Goal: Information Seeking & Learning: Learn about a topic

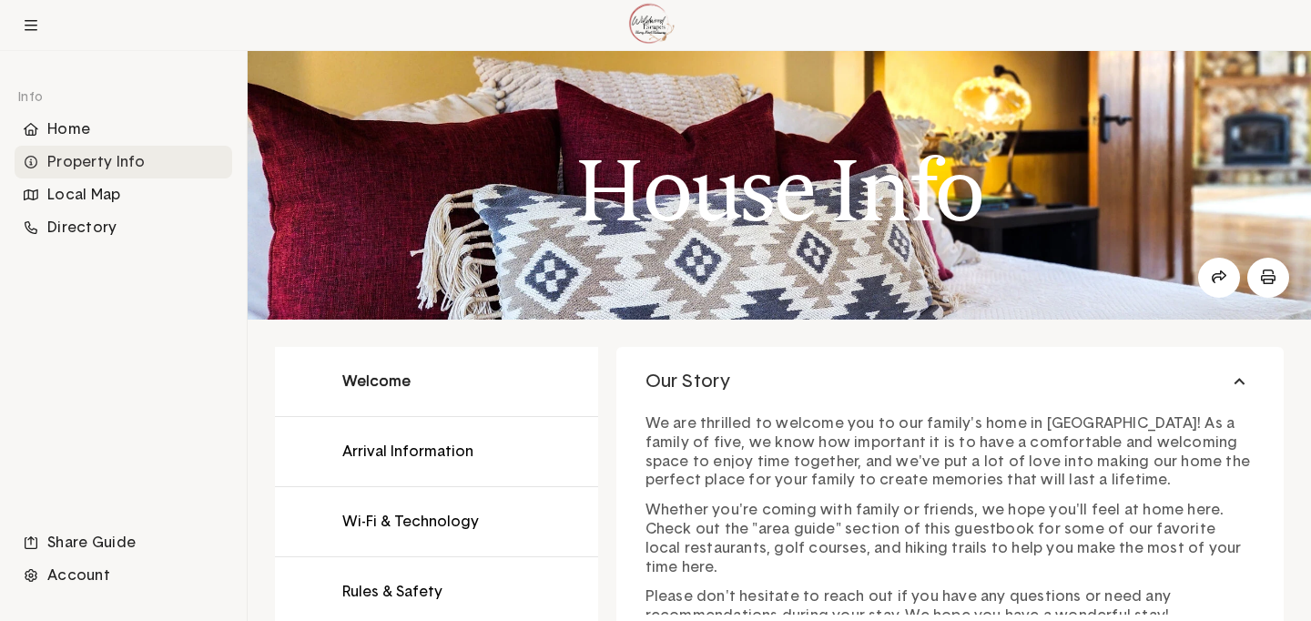
scroll to position [4, 0]
click at [388, 445] on button at bounding box center [436, 452] width 323 height 69
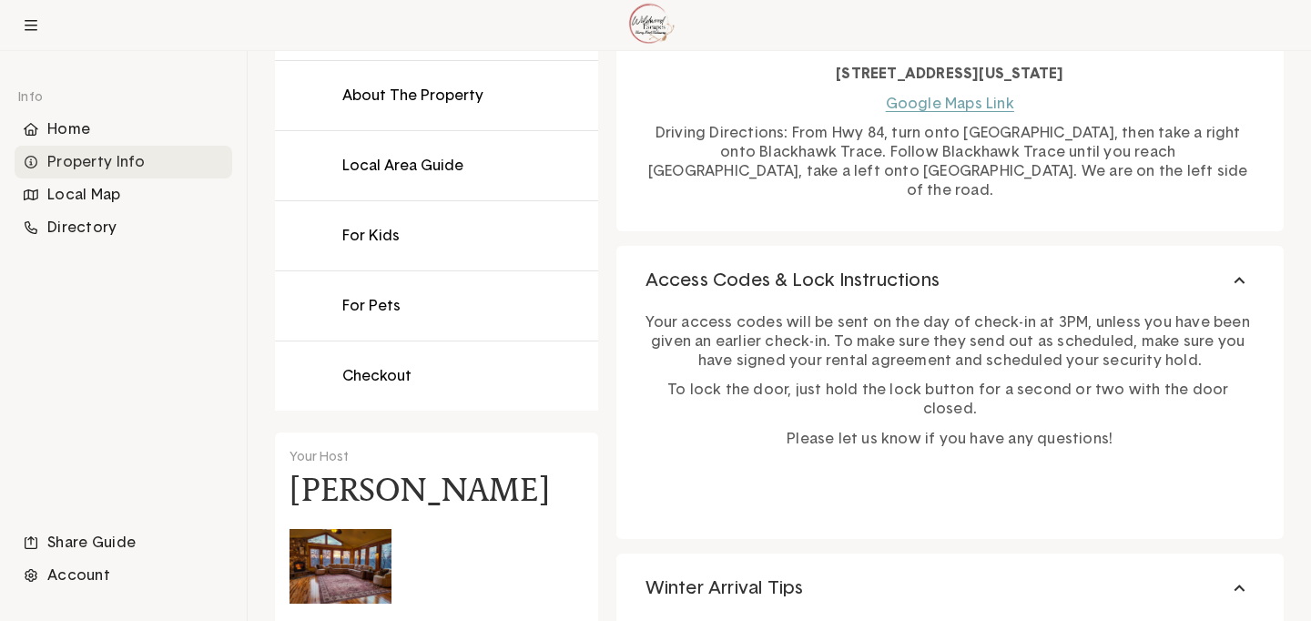
scroll to position [631, 0]
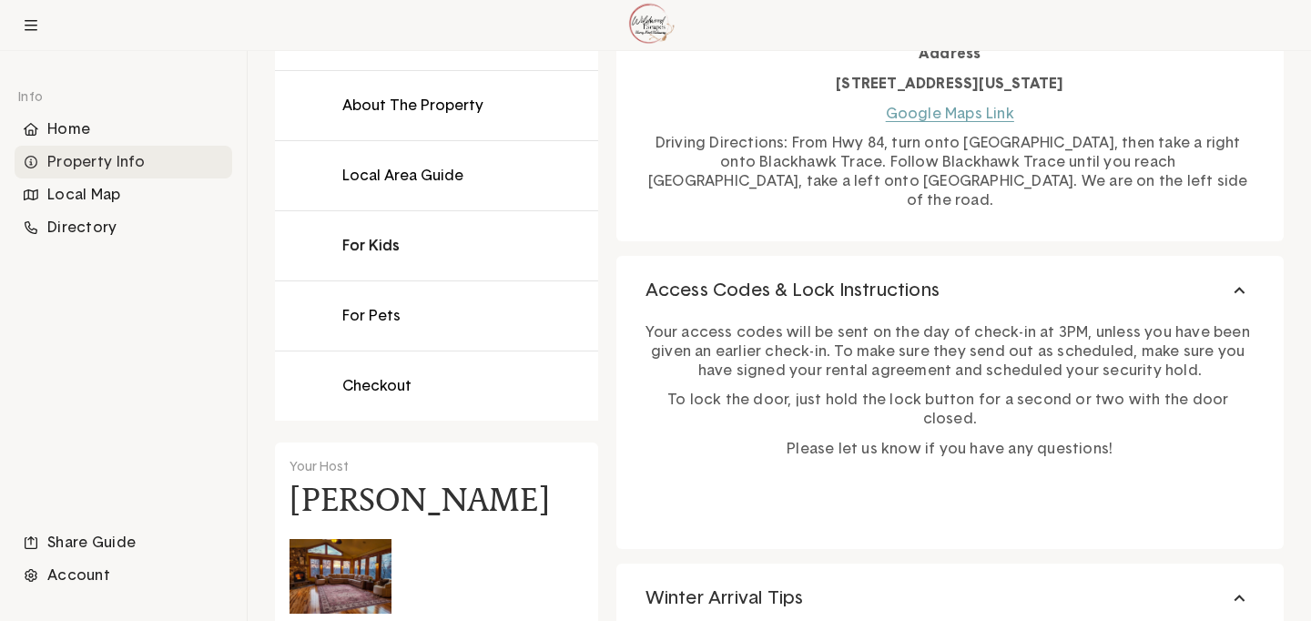
click at [364, 247] on button at bounding box center [436, 245] width 323 height 69
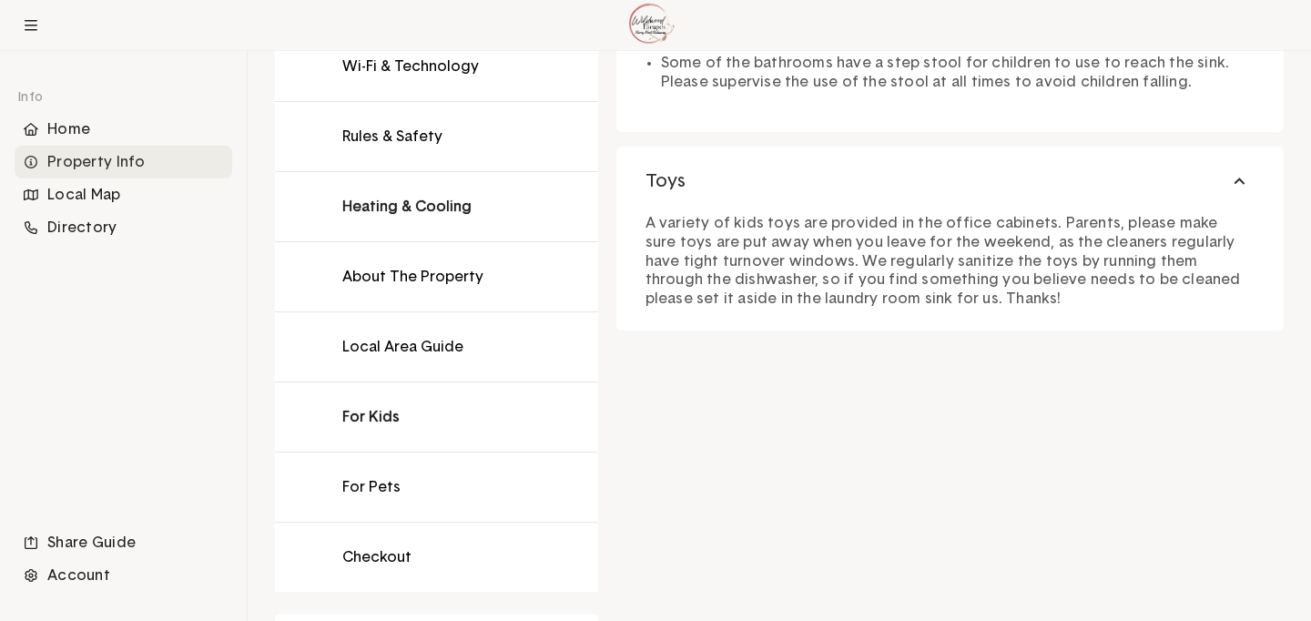
scroll to position [459, 0]
click at [414, 131] on button at bounding box center [436, 137] width 323 height 69
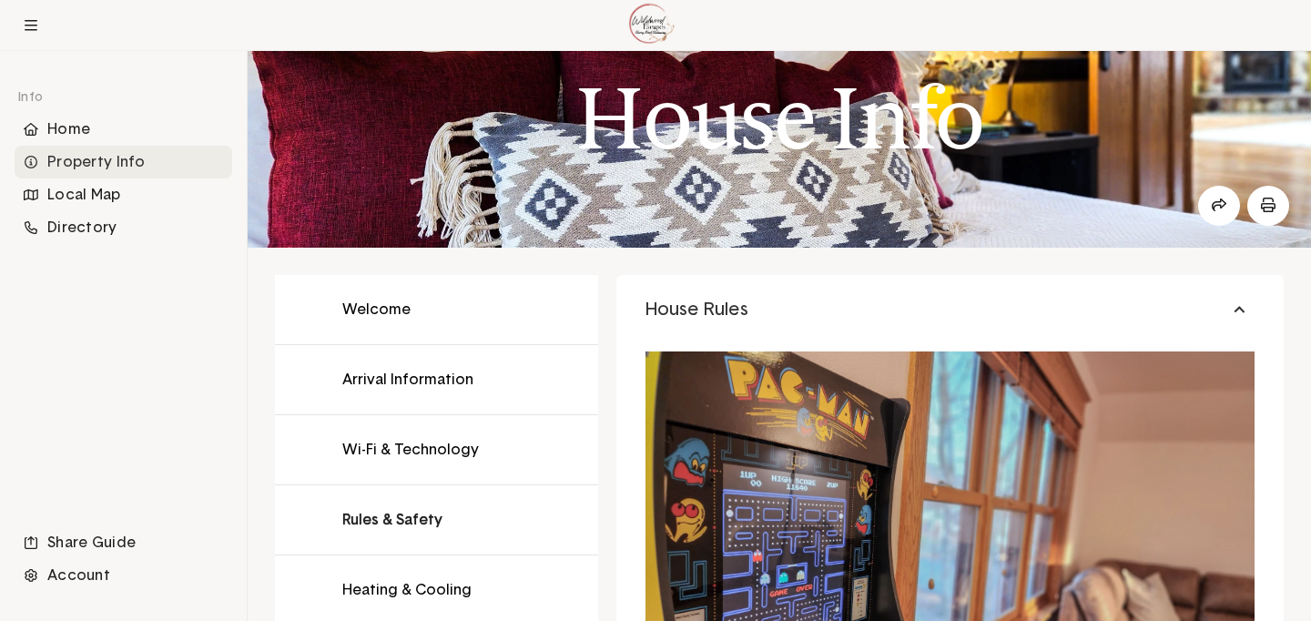
scroll to position [78, 0]
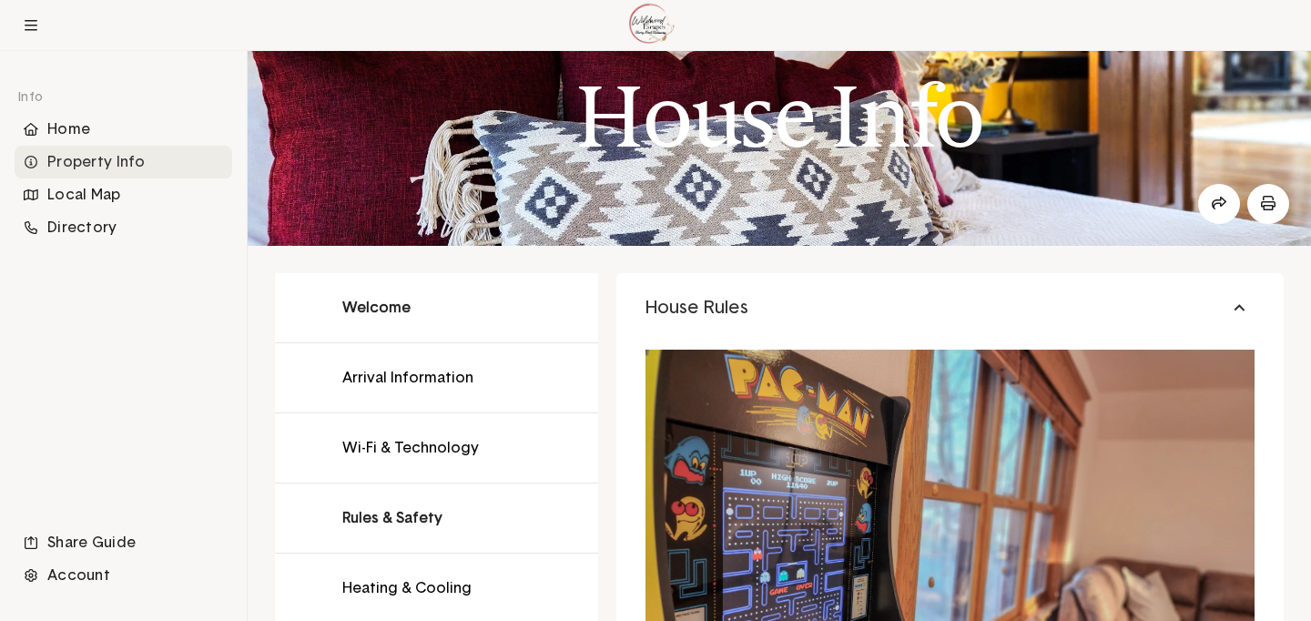
click at [389, 313] on button at bounding box center [436, 307] width 323 height 69
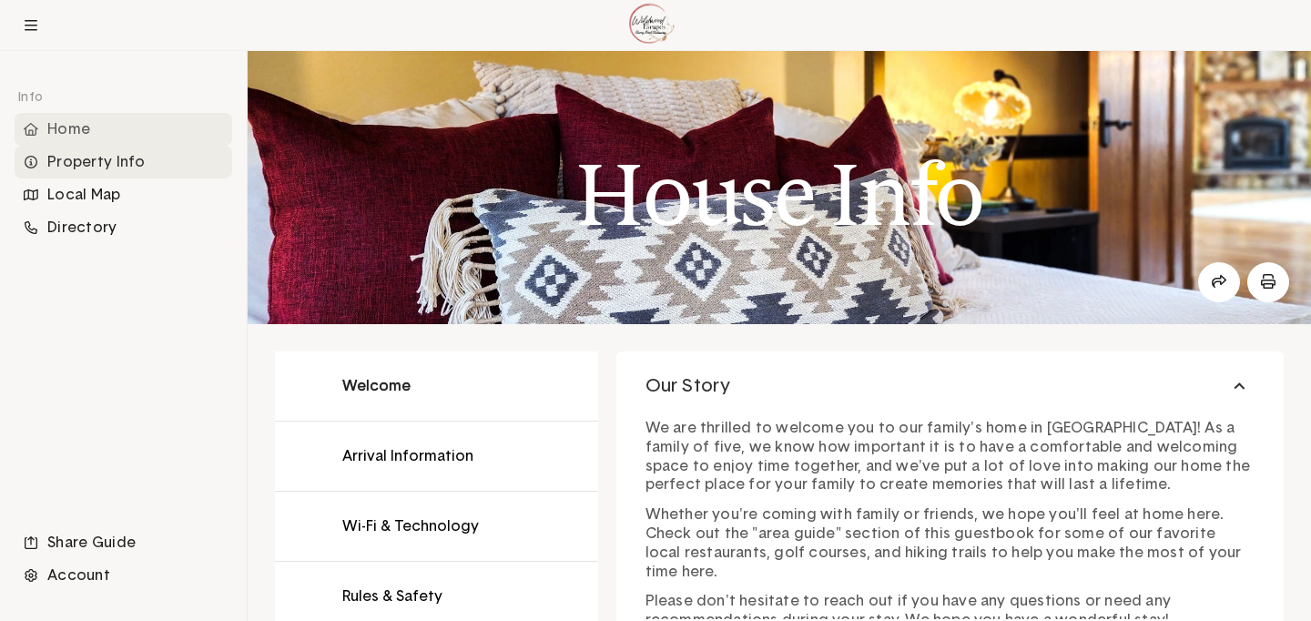
click at [100, 128] on div "Home" at bounding box center [124, 129] width 218 height 33
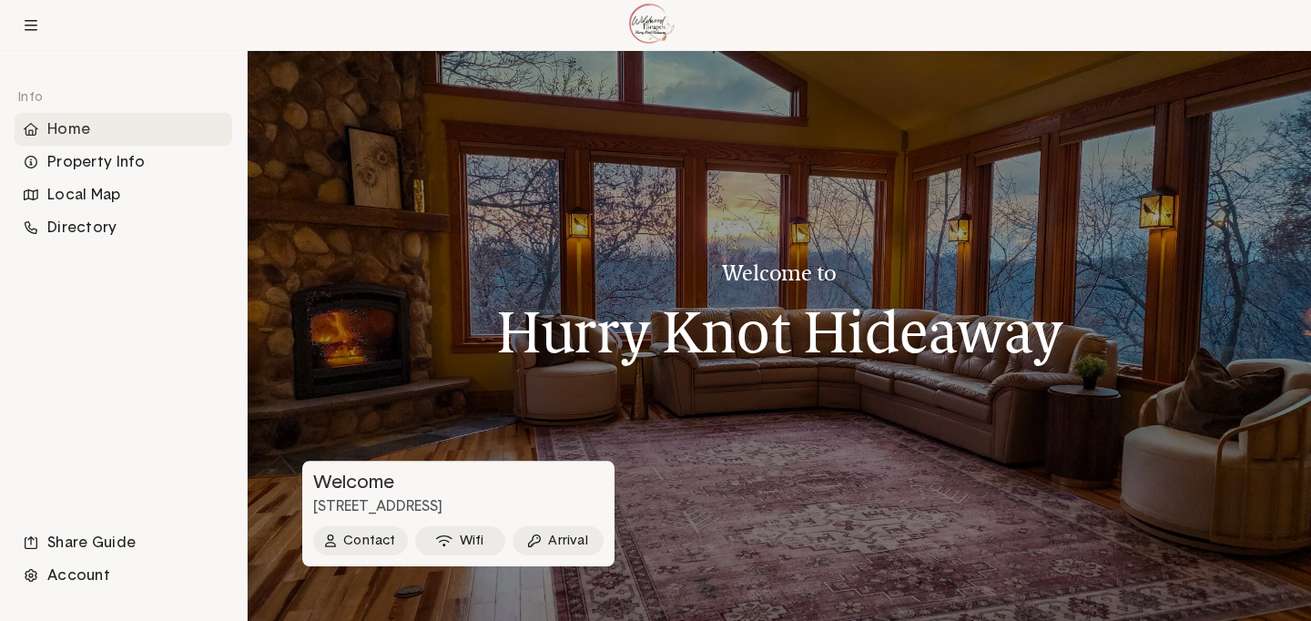
click at [786, 424] on div at bounding box center [780, 336] width 1064 height 570
click at [37, 32] on button at bounding box center [30, 25] width 29 height 29
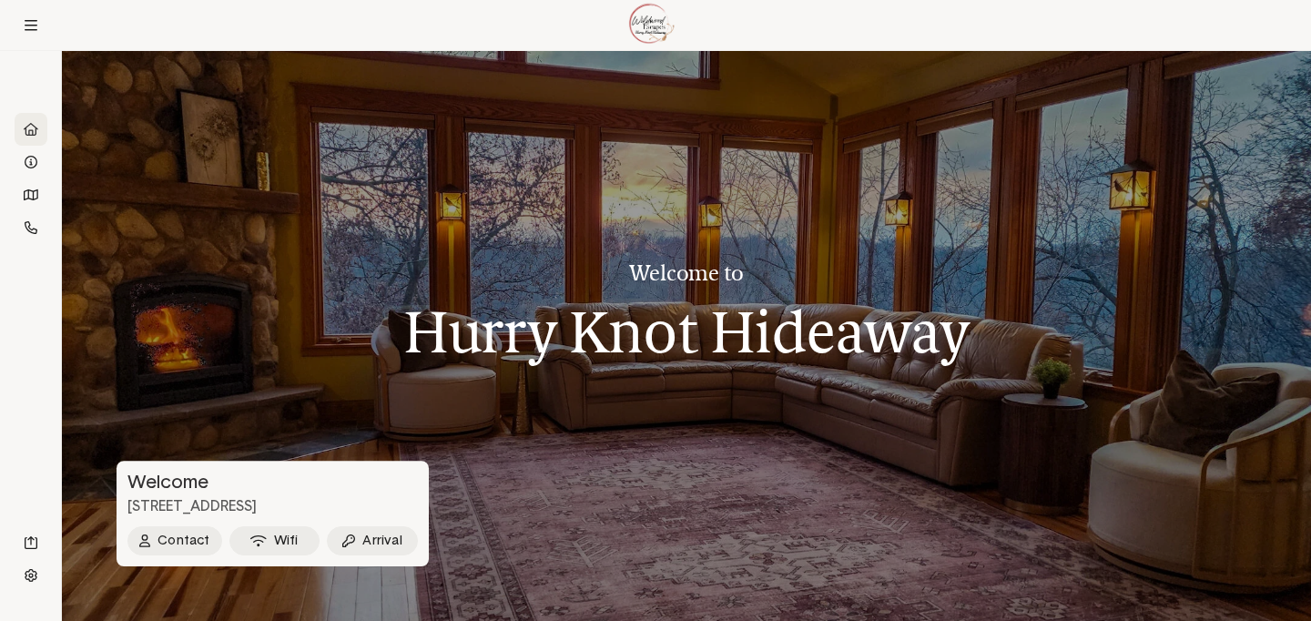
click at [575, 368] on div "Welcome to Hurry Knot Hideaway" at bounding box center [686, 302] width 566 height 226
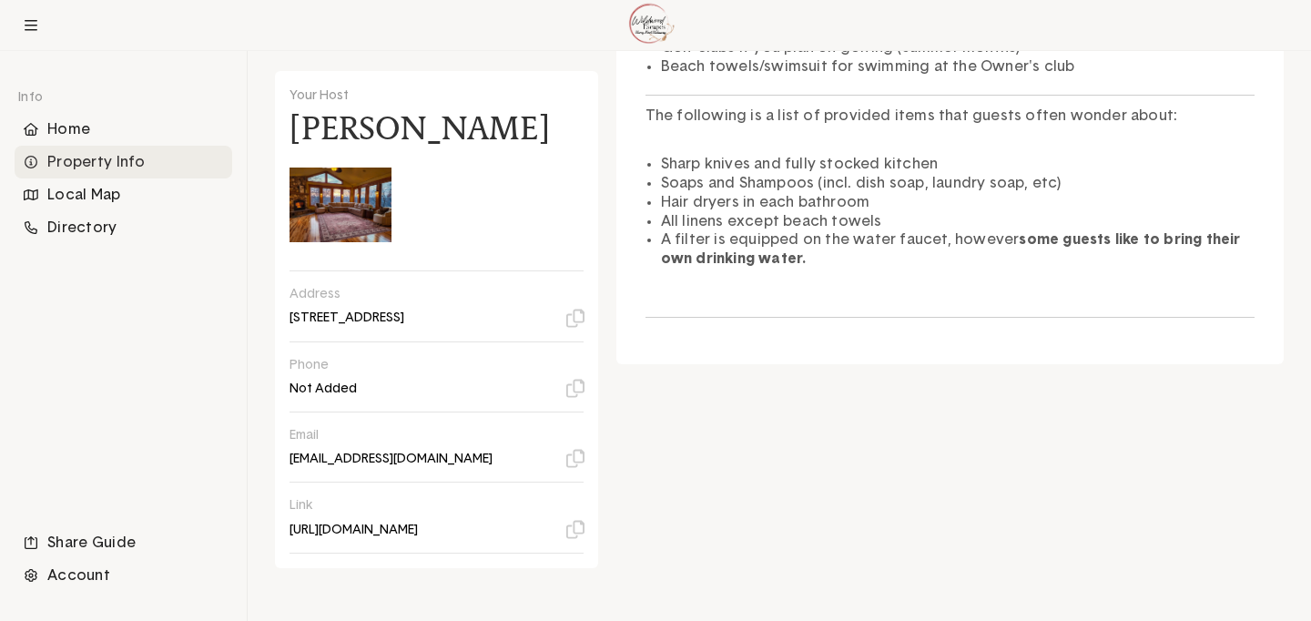
scroll to position [1002, 0]
click at [577, 321] on icon at bounding box center [575, 319] width 18 height 18
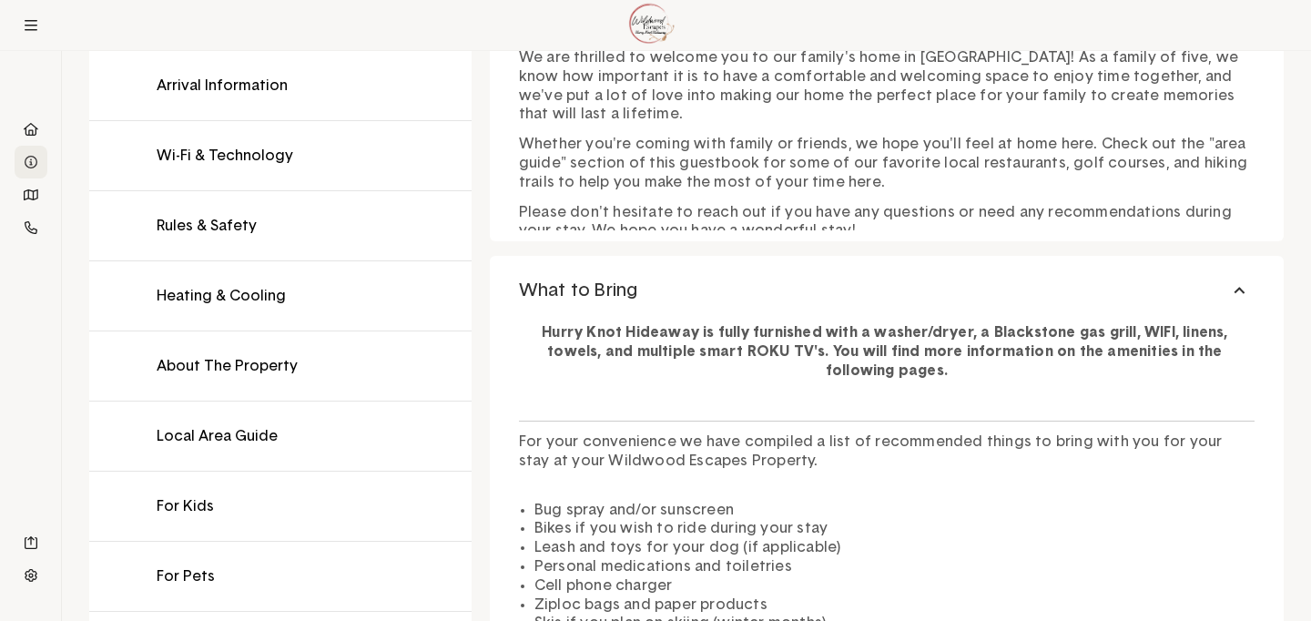
scroll to position [374, 0]
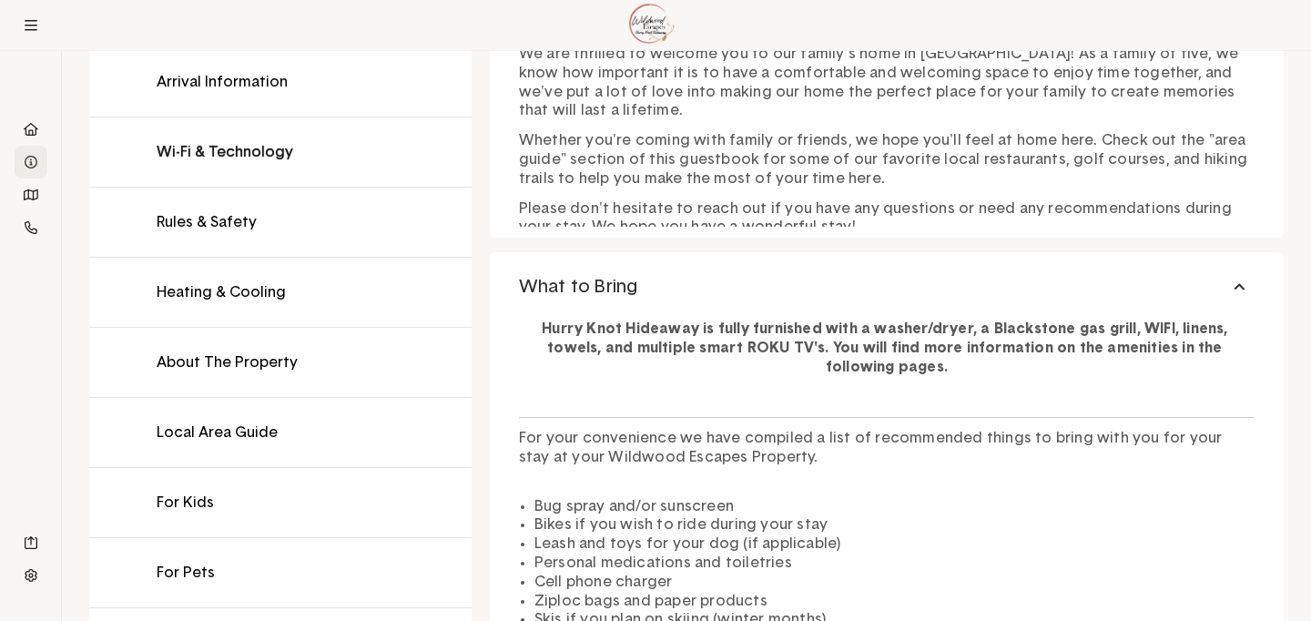
click at [240, 147] on button at bounding box center [280, 151] width 383 height 69
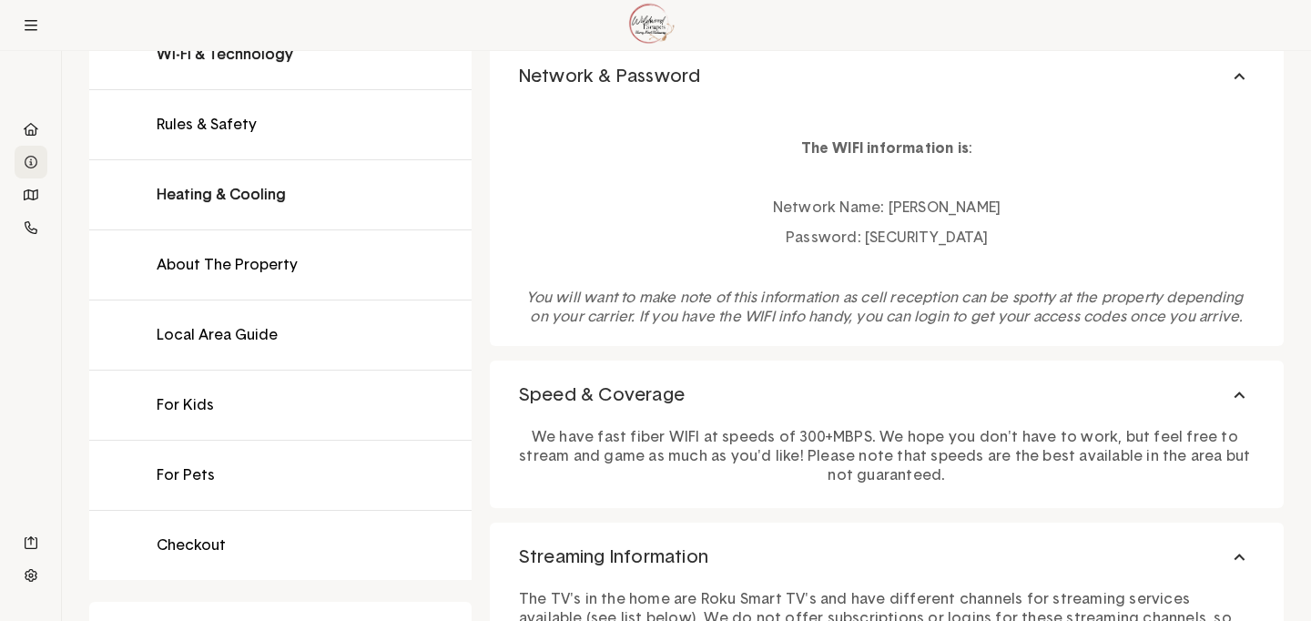
scroll to position [464, 0]
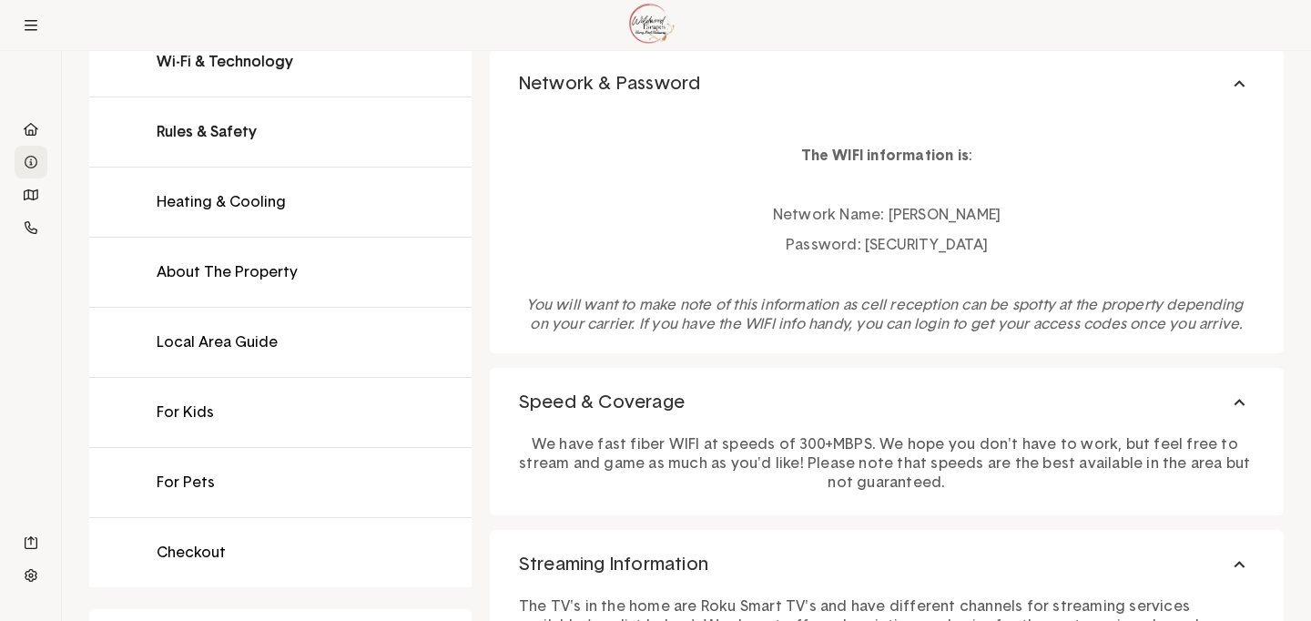
click at [225, 126] on button at bounding box center [280, 131] width 383 height 69
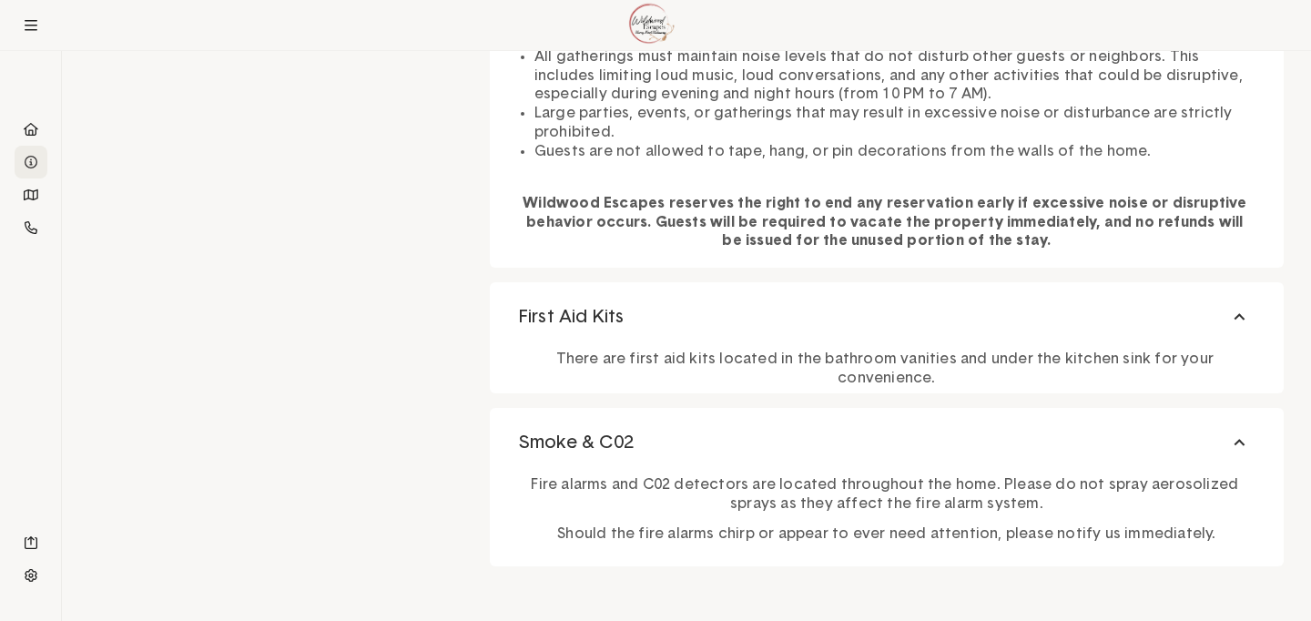
scroll to position [2194, 0]
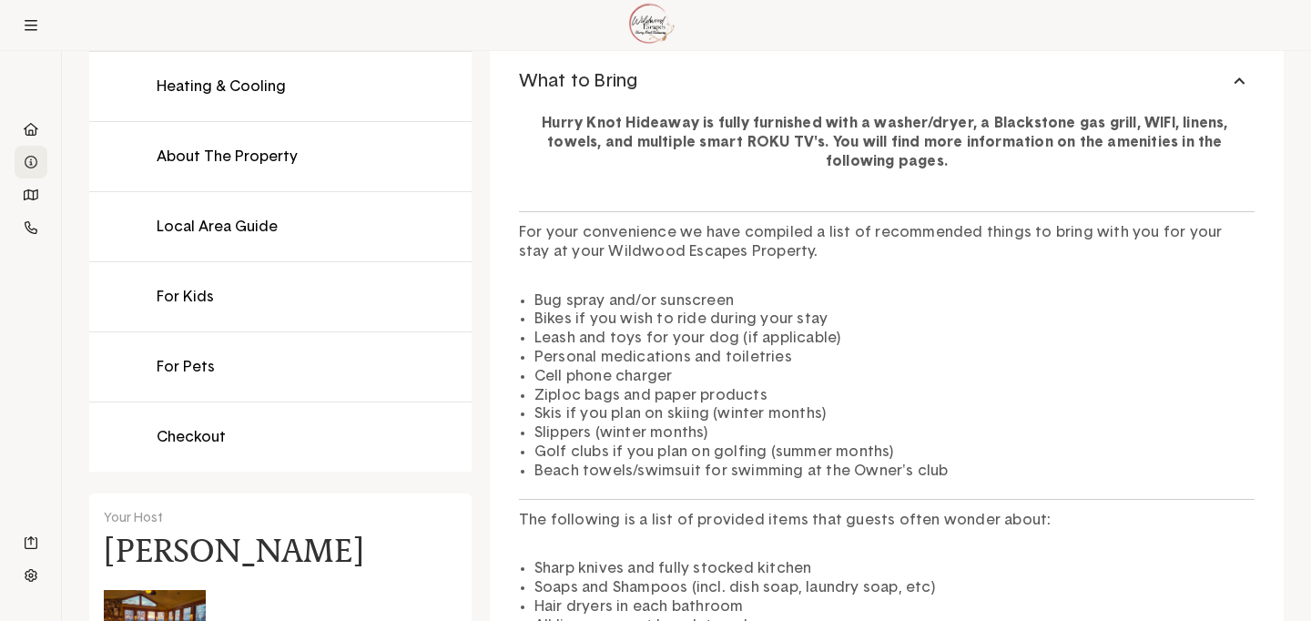
scroll to position [572, 0]
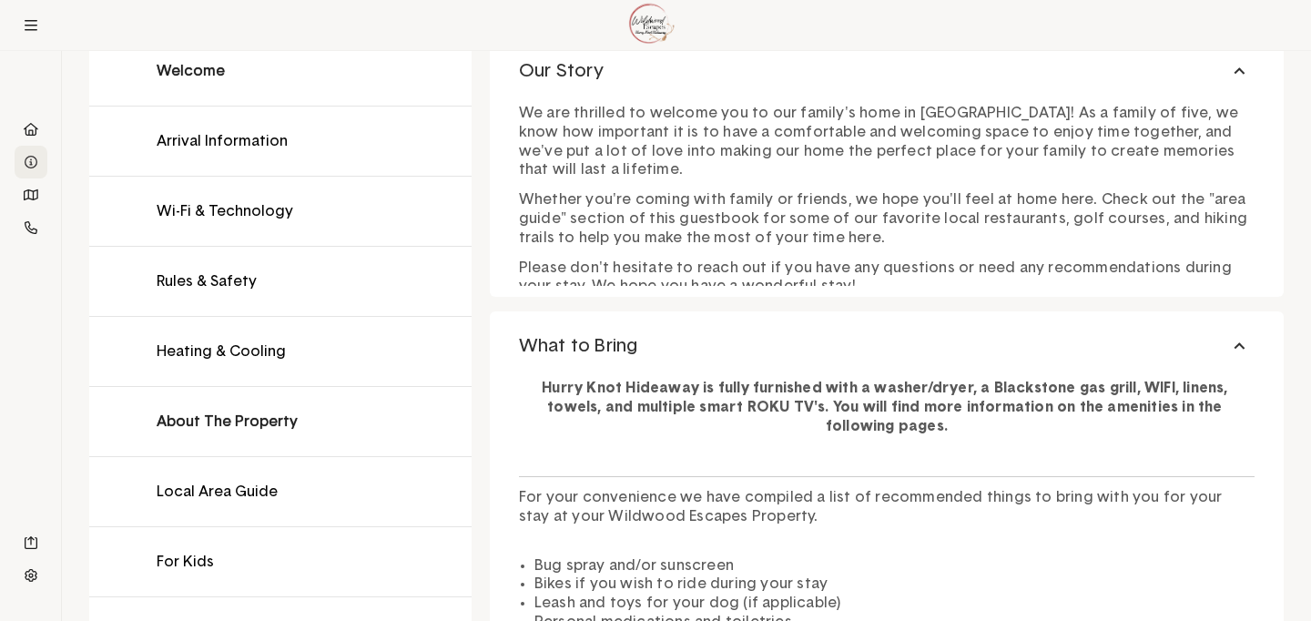
scroll to position [341, 0]
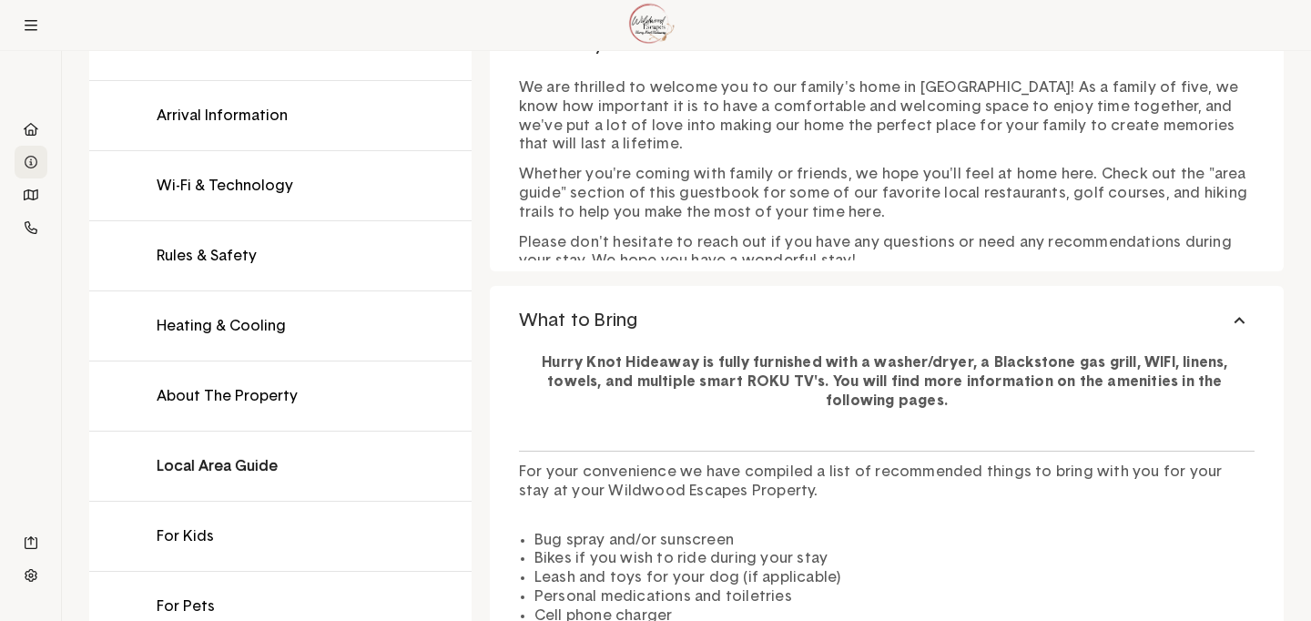
click at [242, 466] on button at bounding box center [280, 466] width 383 height 69
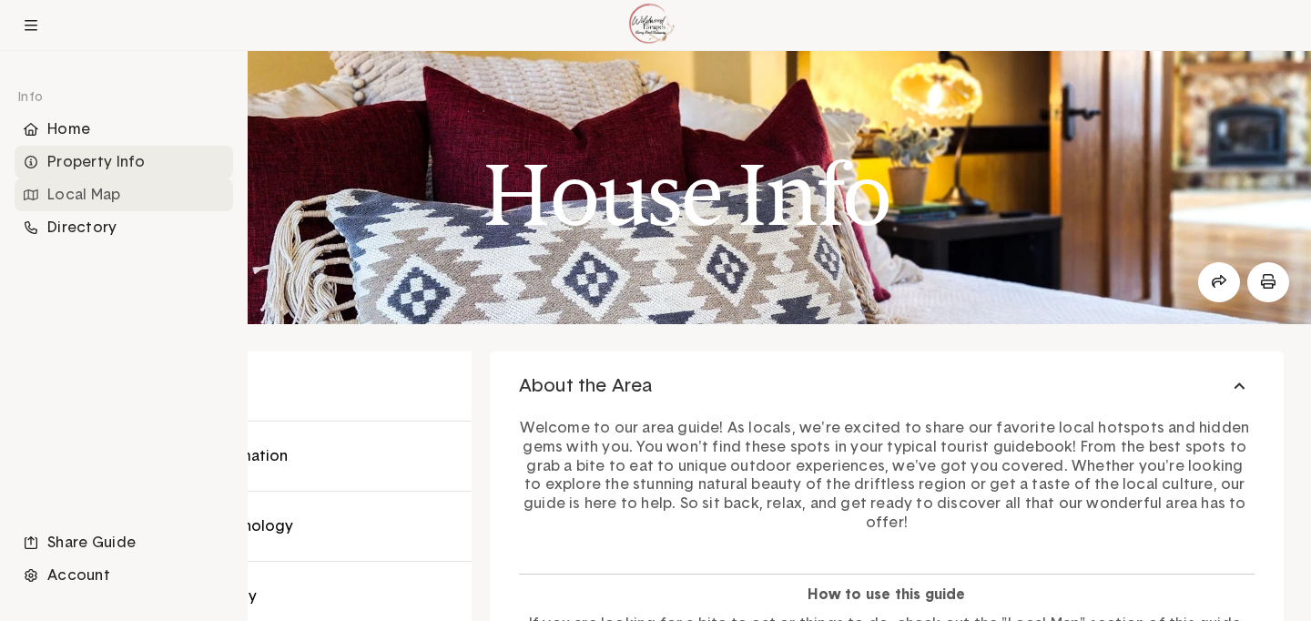
click at [61, 197] on div "Local Map" at bounding box center [124, 195] width 219 height 33
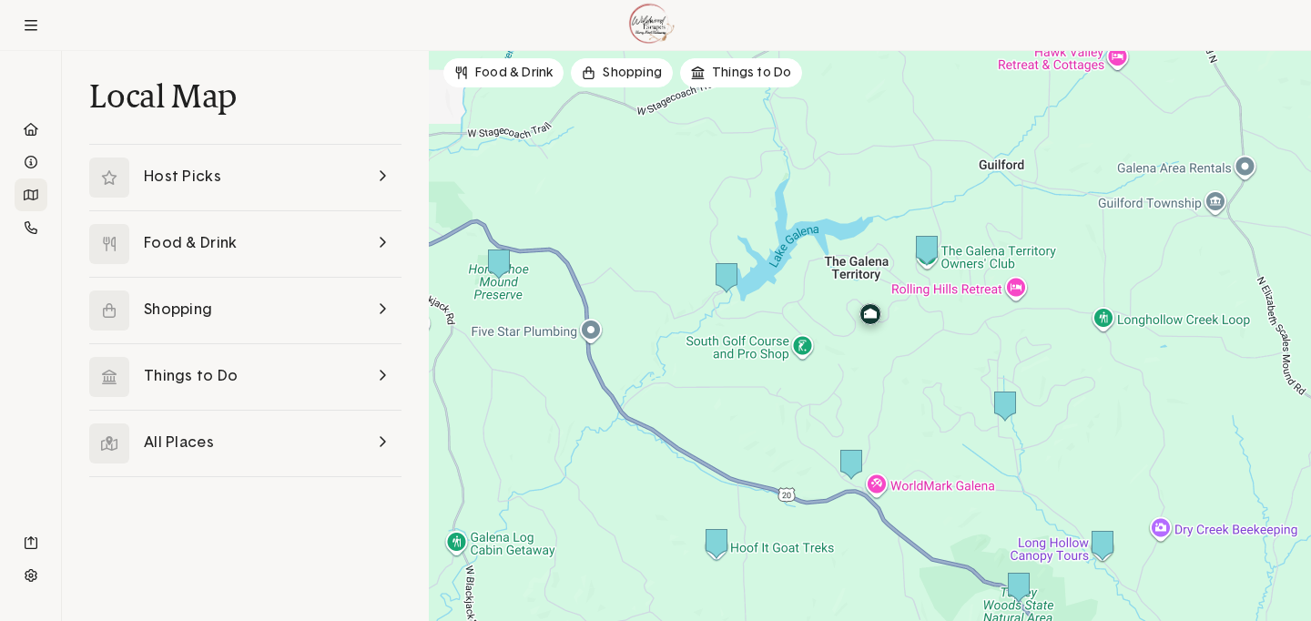
click at [932, 251] on img at bounding box center [927, 251] width 22 height 30
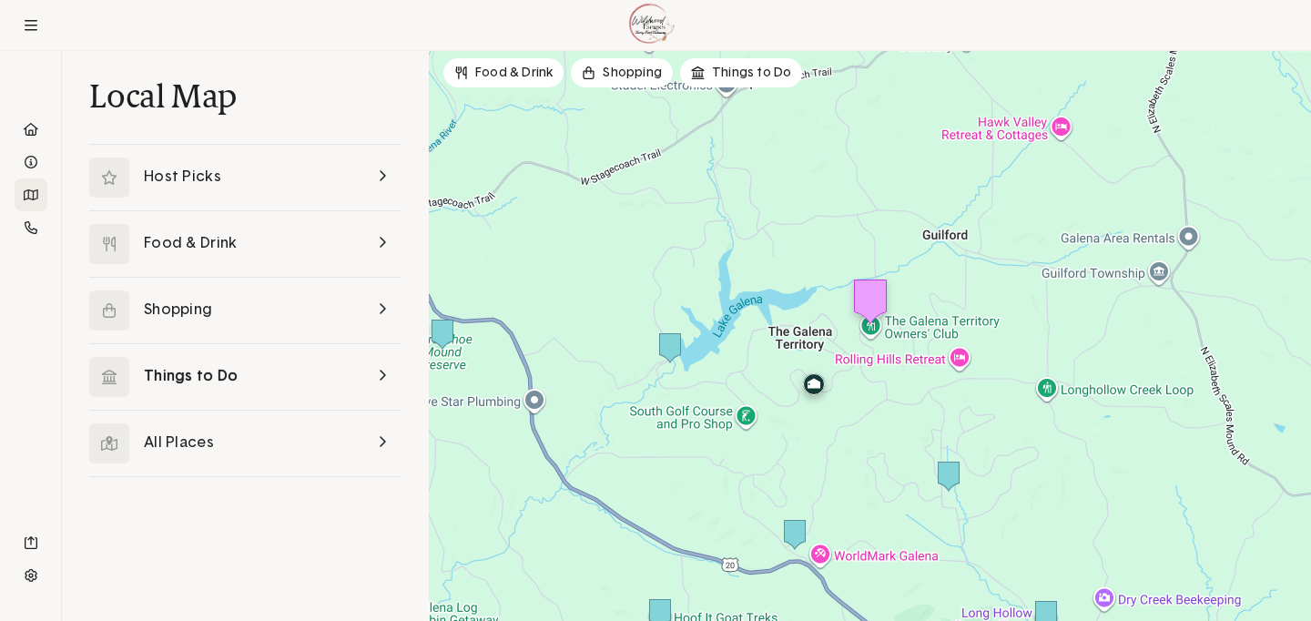
click at [301, 368] on link at bounding box center [245, 377] width 312 height 66
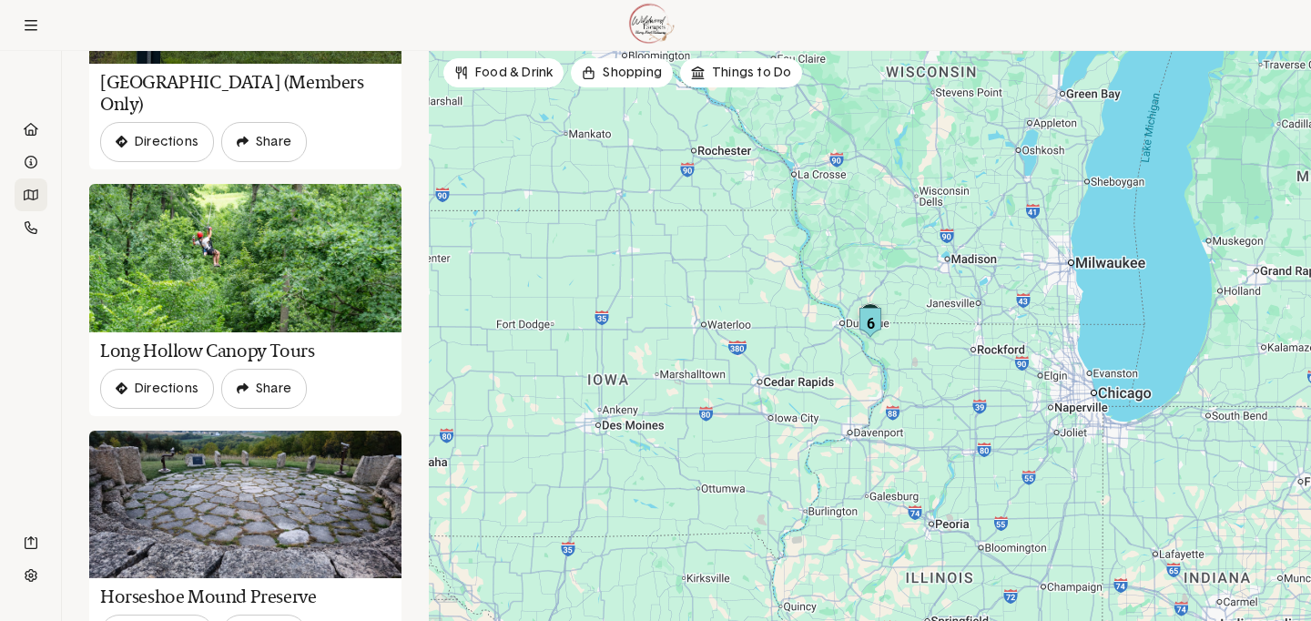
scroll to position [1913, 0]
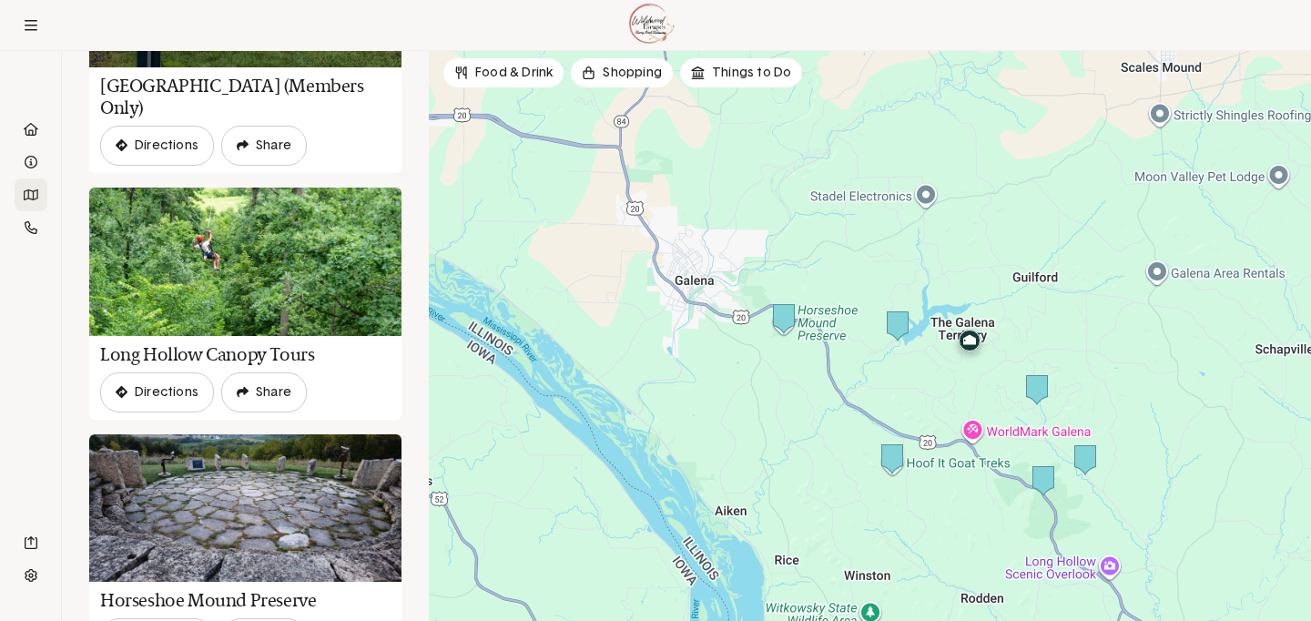
click at [900, 326] on img at bounding box center [898, 326] width 22 height 30
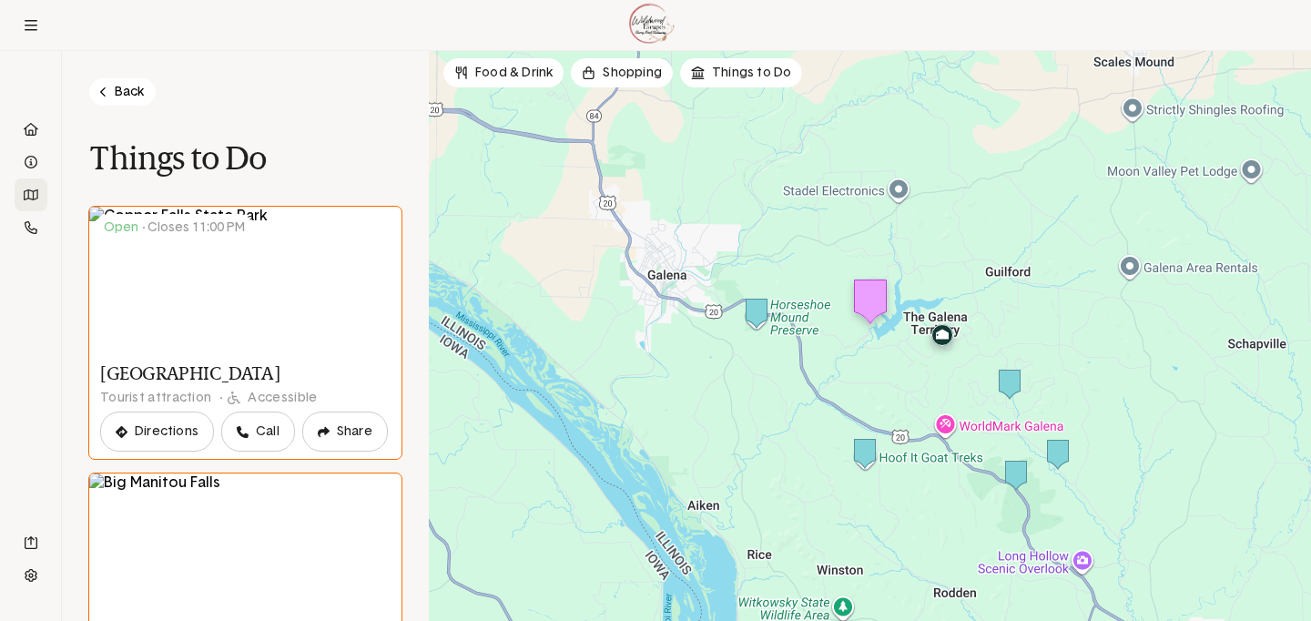
click at [117, 89] on link "Back" at bounding box center [122, 91] width 66 height 27
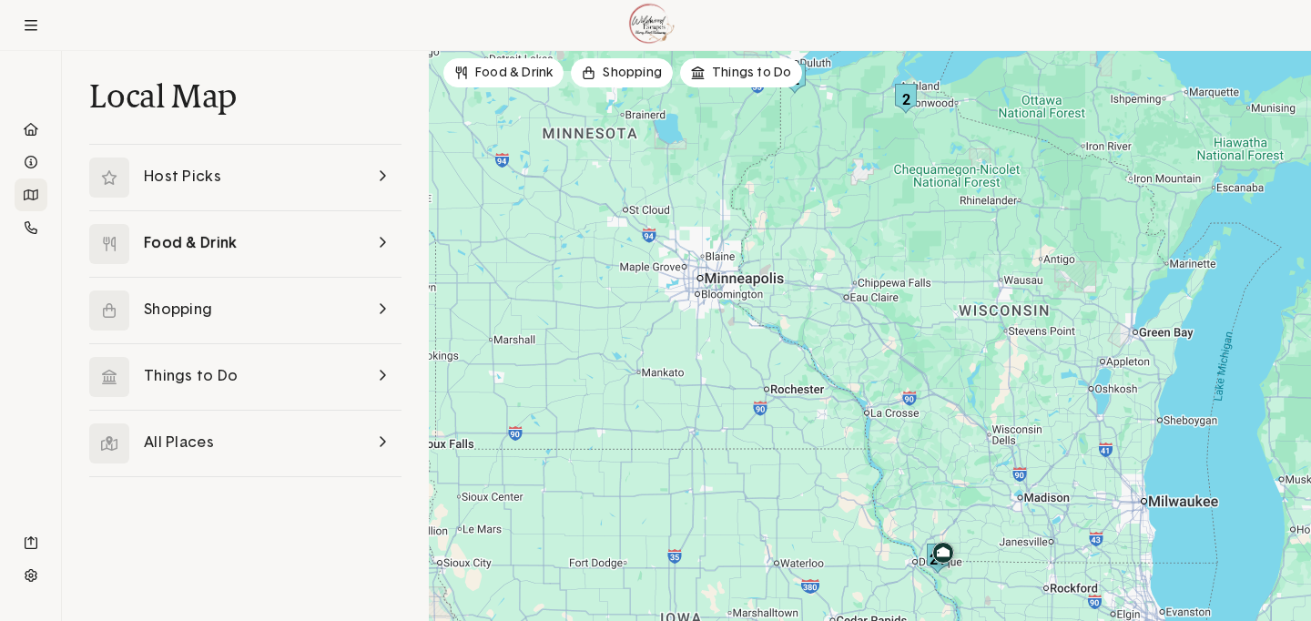
click at [214, 236] on link at bounding box center [245, 244] width 312 height 66
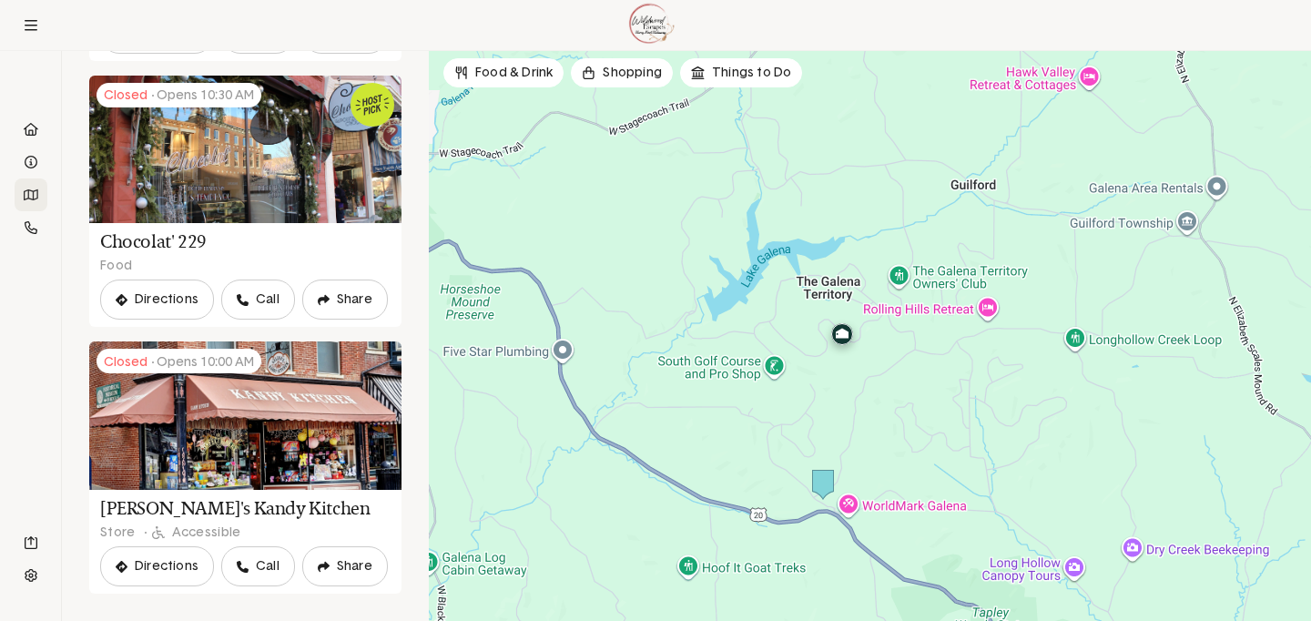
drag, startPoint x: 1026, startPoint y: 378, endPoint x: 637, endPoint y: 303, distance: 396.0
click at [637, 303] on div at bounding box center [870, 336] width 883 height 570
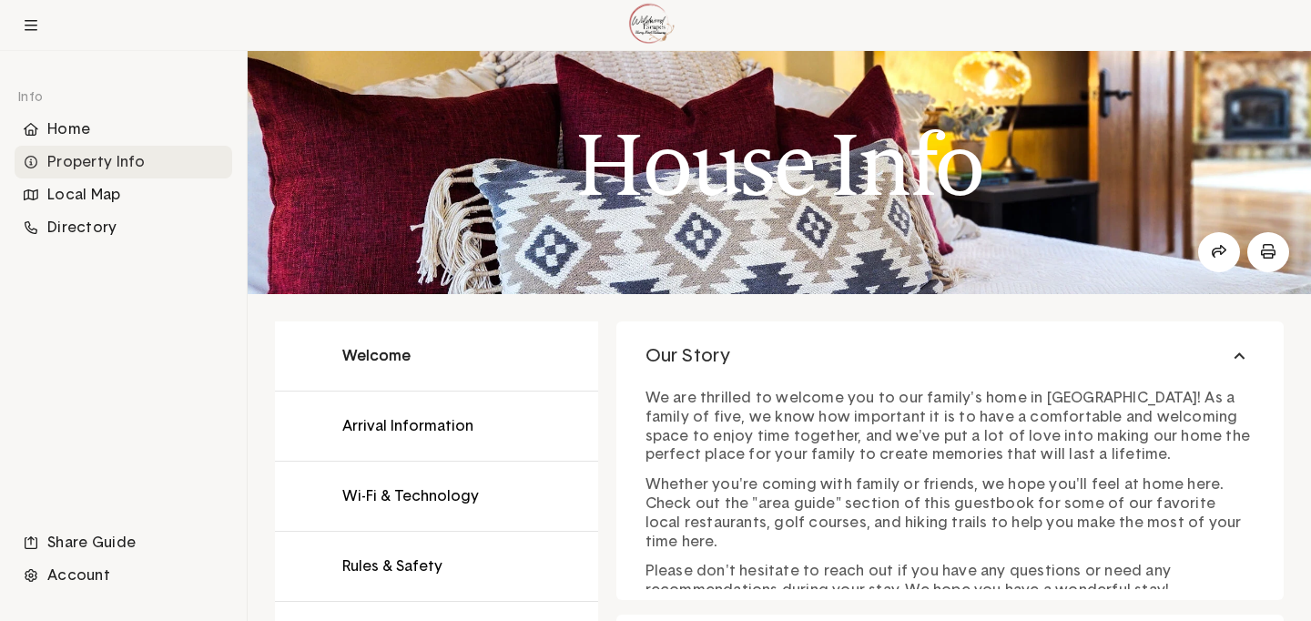
scroll to position [5, 0]
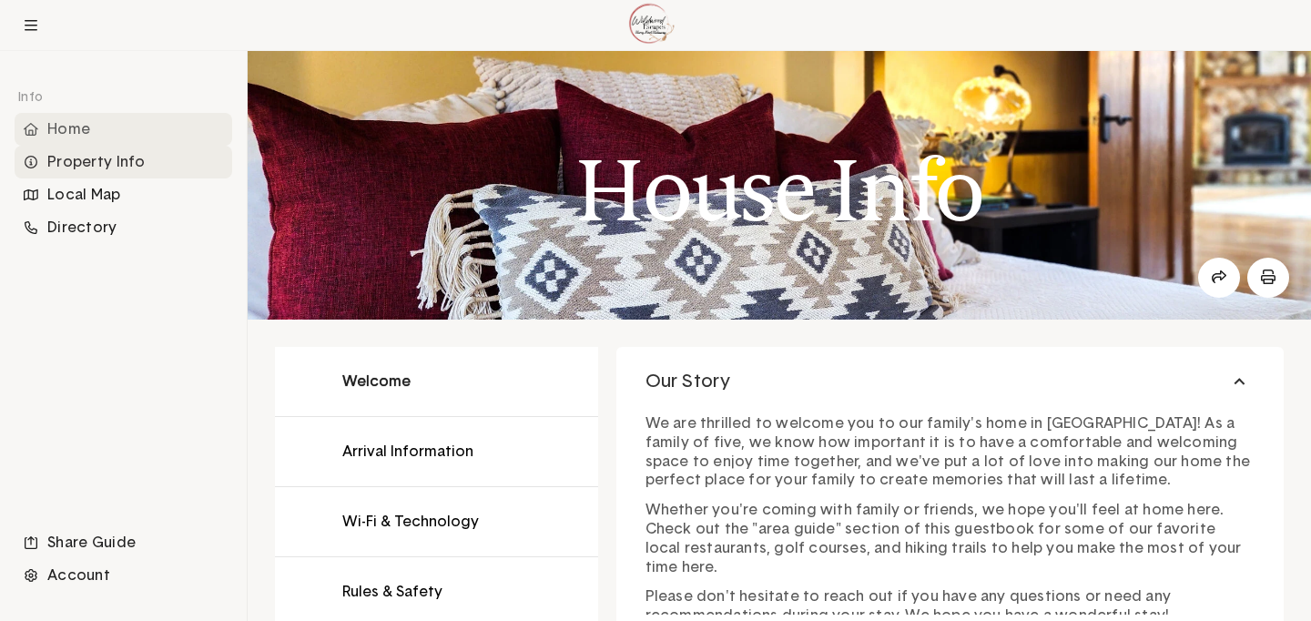
click at [126, 125] on div "Home" at bounding box center [124, 129] width 218 height 33
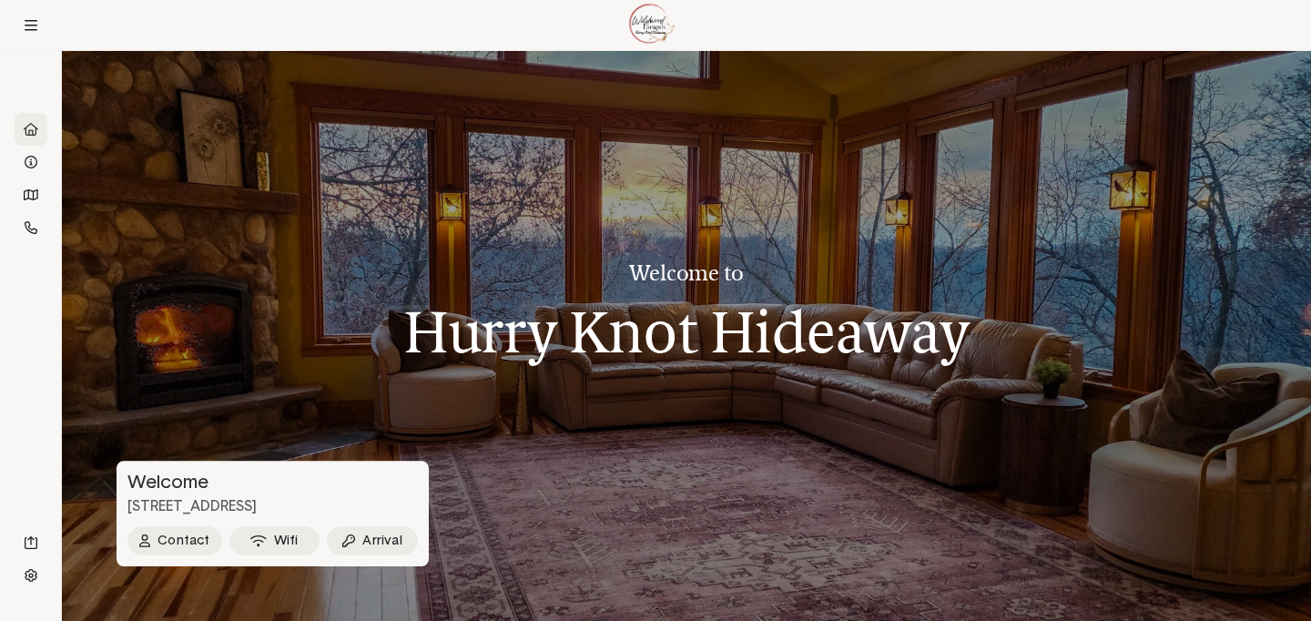
click at [556, 416] on div at bounding box center [687, 336] width 1250 height 570
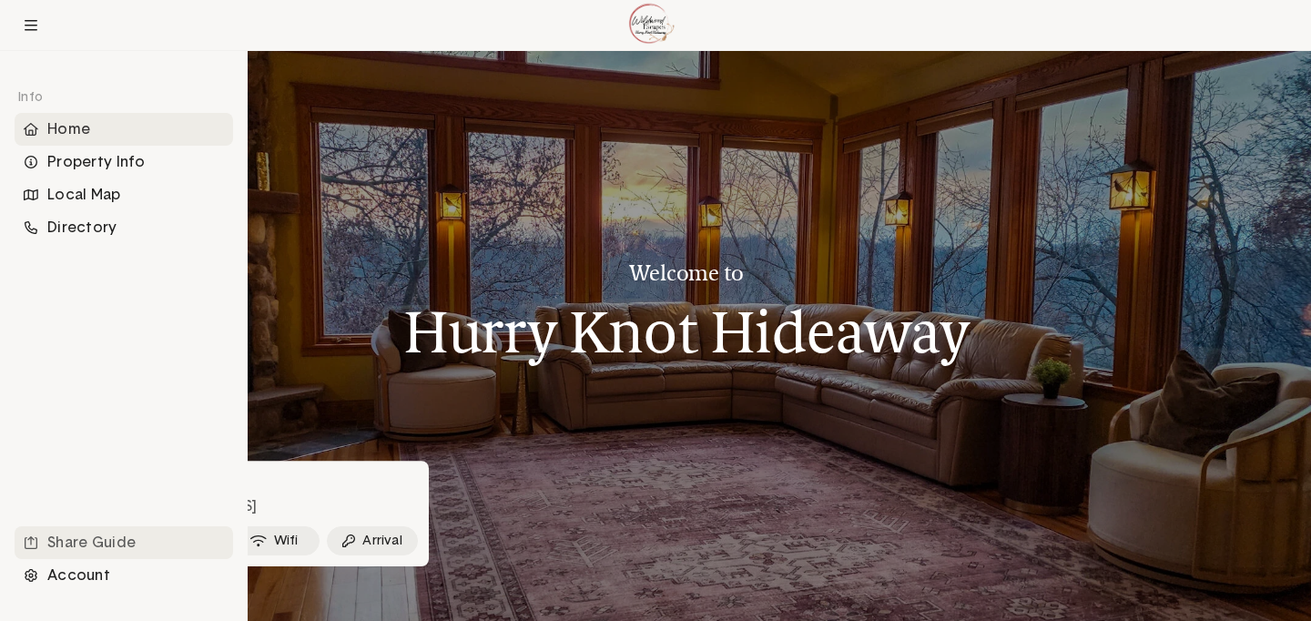
click at [70, 545] on div "Share Guide" at bounding box center [124, 542] width 219 height 33
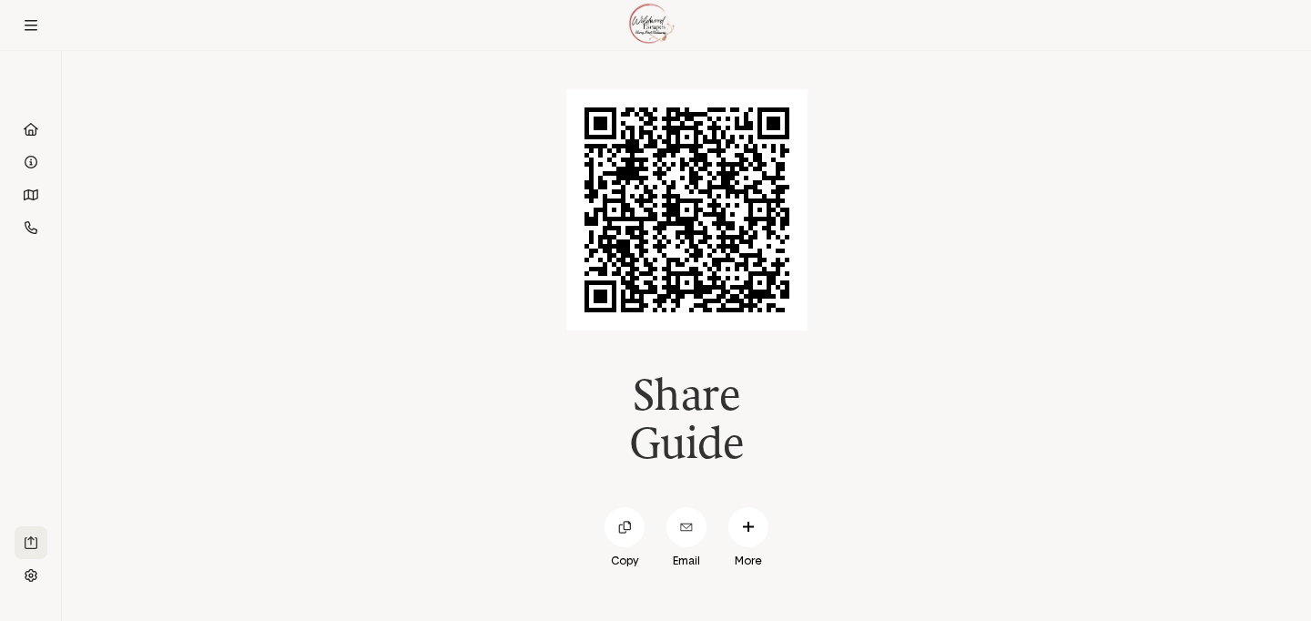
scroll to position [51, 0]
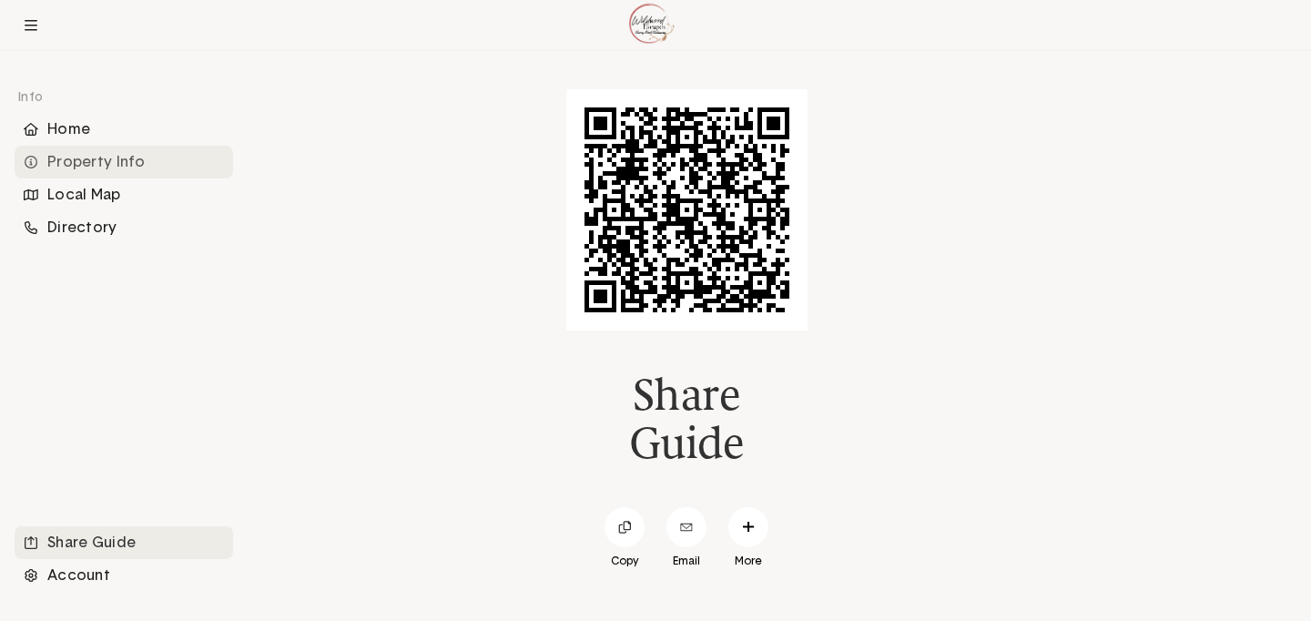
click at [71, 164] on div "Property Info" at bounding box center [124, 162] width 219 height 33
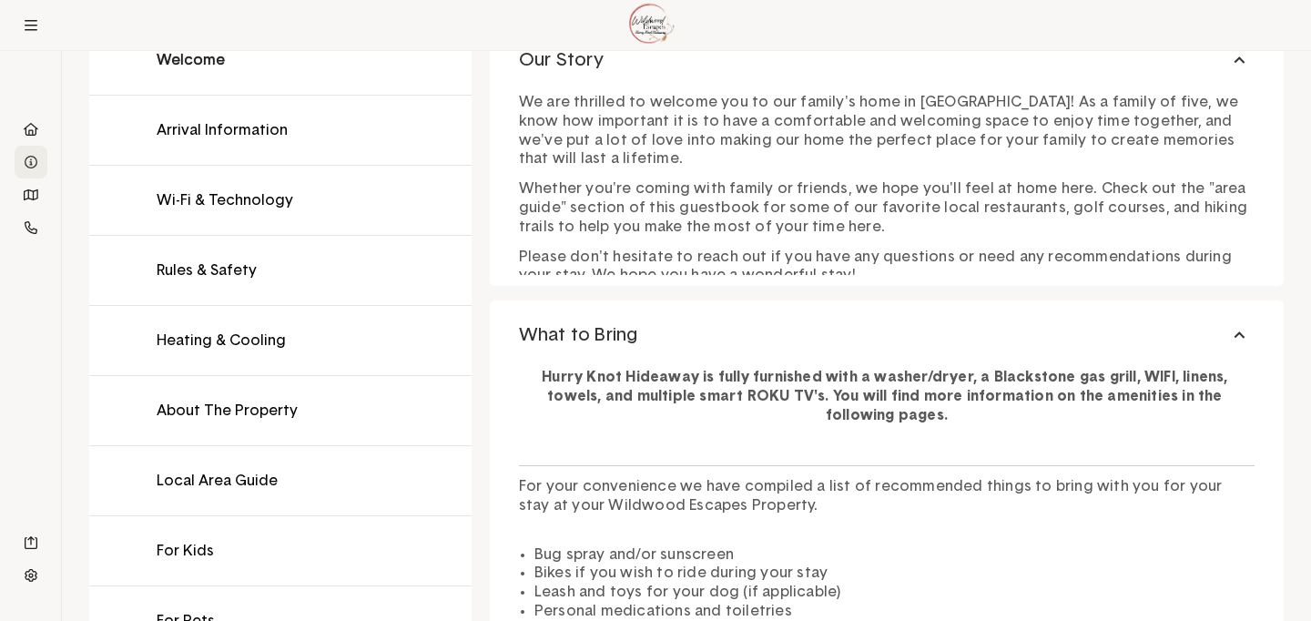
scroll to position [328, 0]
